Goal: Information Seeking & Learning: Learn about a topic

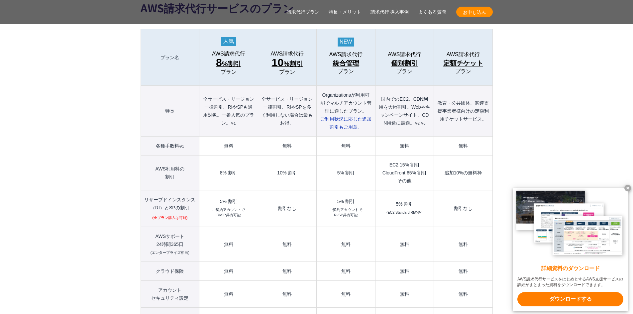
scroll to position [764, 0]
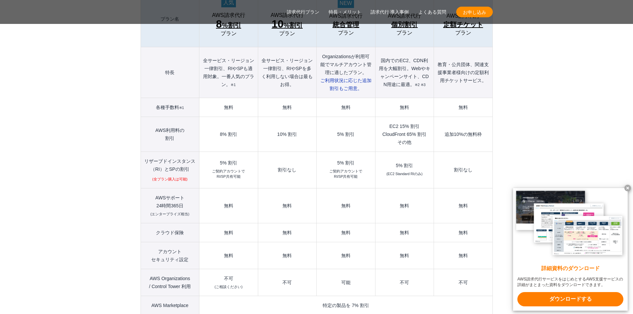
click at [171, 212] on small "(エンタープライズ相当)" at bounding box center [169, 214] width 39 height 4
click at [169, 189] on th "AWSサポート 24時間365日 (エンタープライズ相当)" at bounding box center [169, 205] width 59 height 35
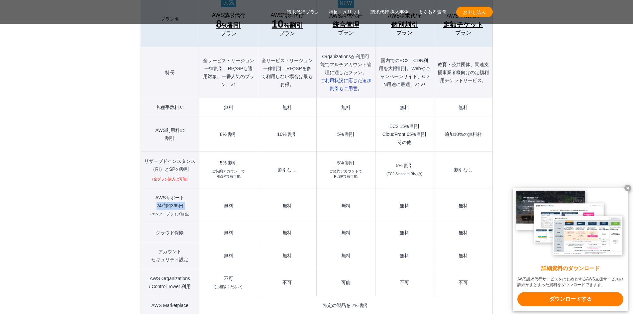
click at [169, 189] on th "AWSサポート 24時間365日 (エンタープライズ相当)" at bounding box center [169, 205] width 59 height 35
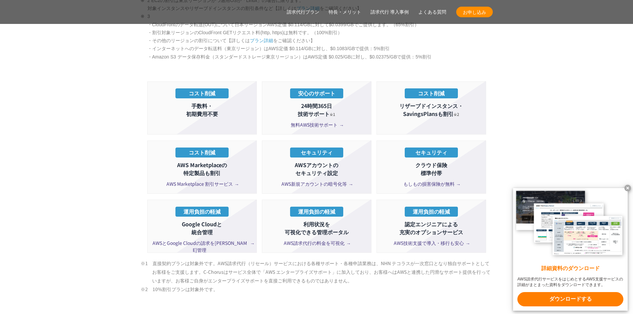
scroll to position [1162, 0]
click at [421, 180] on span "もしもの損害保険が無料" at bounding box center [431, 183] width 56 height 7
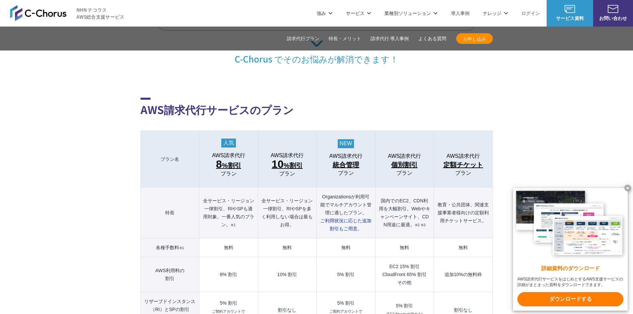
scroll to position [621, 0]
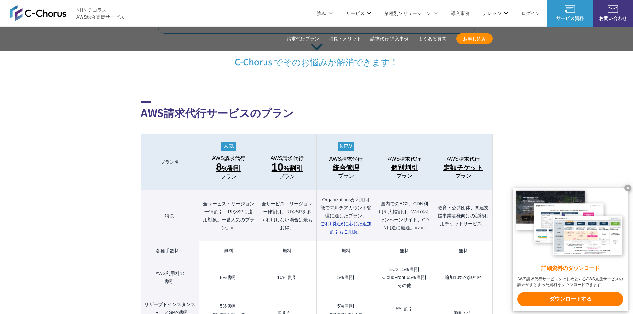
click at [224, 241] on td "無料" at bounding box center [228, 250] width 58 height 19
click at [225, 241] on td "無料" at bounding box center [228, 250] width 58 height 19
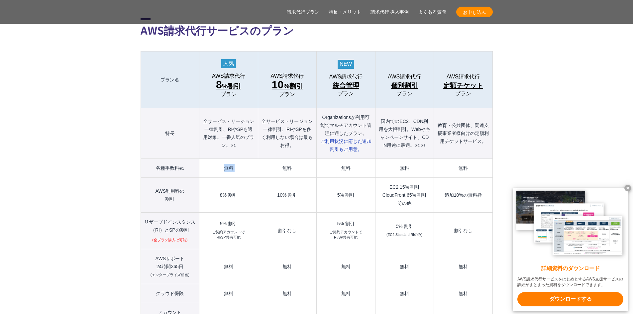
scroll to position [720, 0]
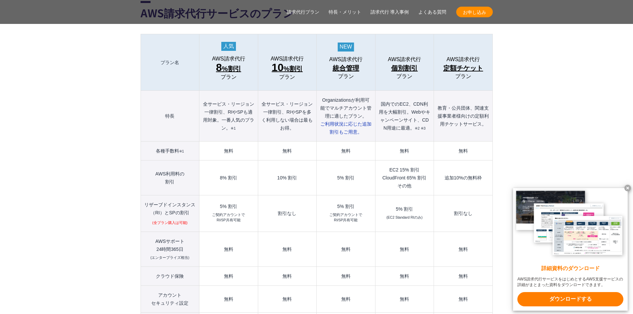
click at [226, 163] on td "8% 割引" at bounding box center [228, 177] width 58 height 35
